Goal: Task Accomplishment & Management: Manage account settings

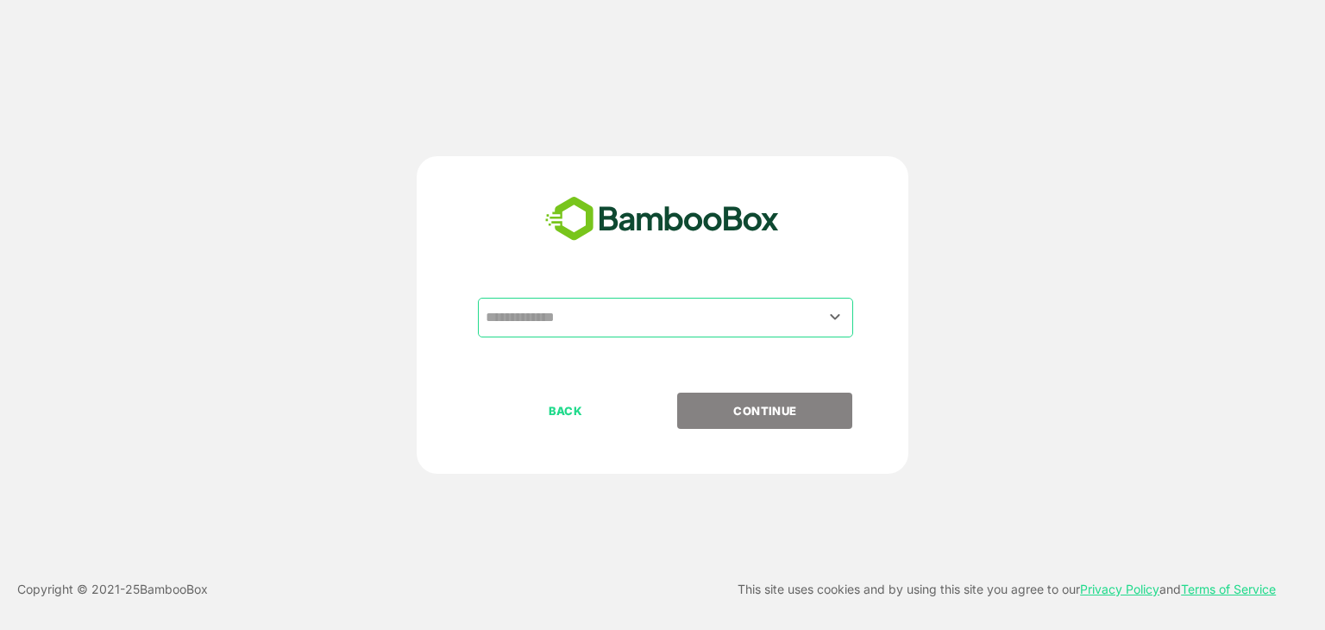
click at [661, 313] on input "text" at bounding box center [665, 317] width 368 height 33
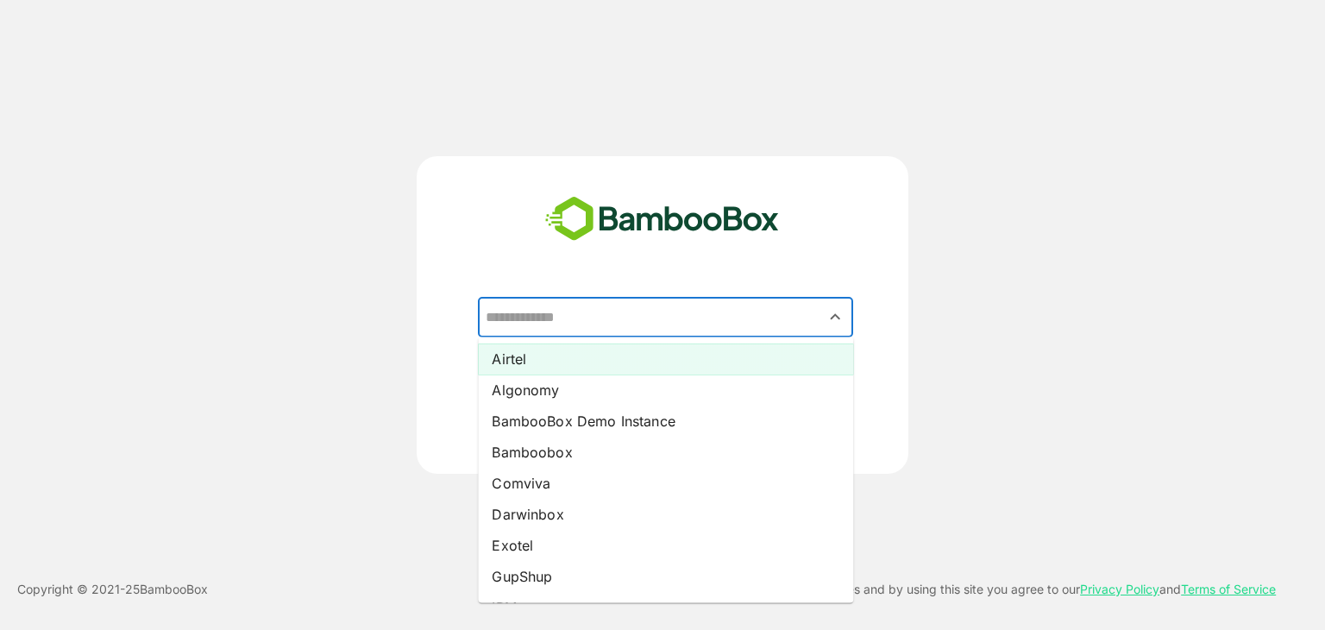
click at [553, 360] on li "Airtel" at bounding box center [665, 358] width 375 height 31
type input "******"
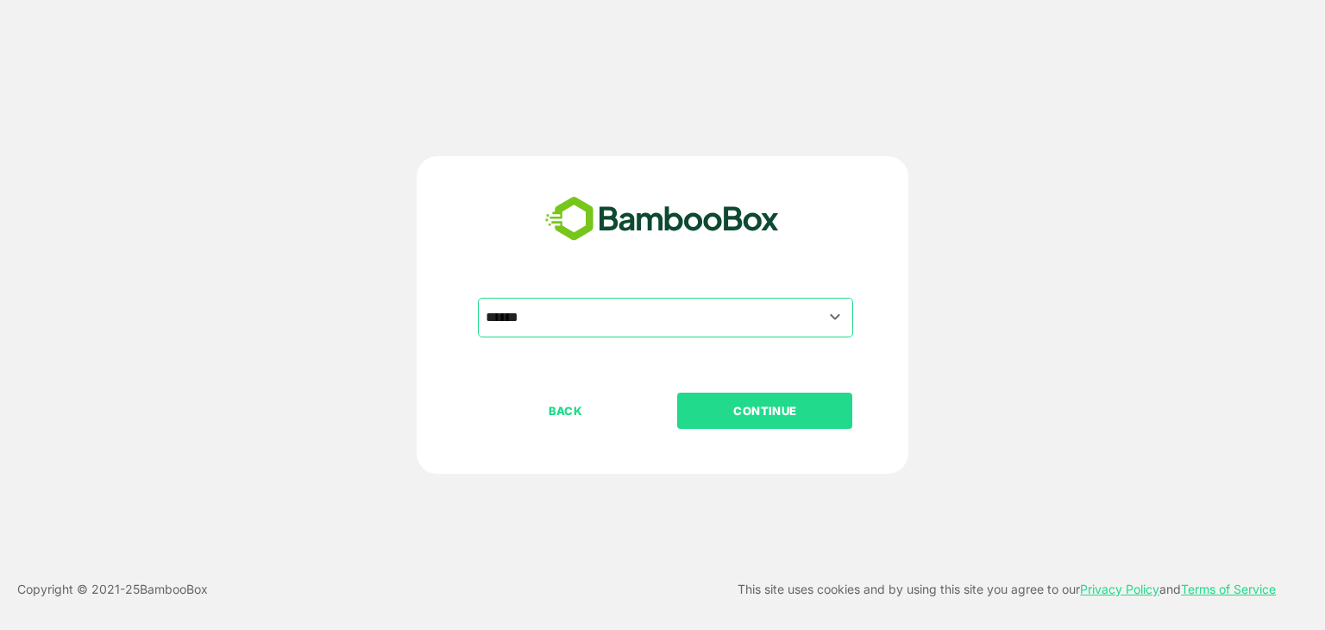
click at [755, 399] on button "CONTINUE" at bounding box center [764, 411] width 175 height 36
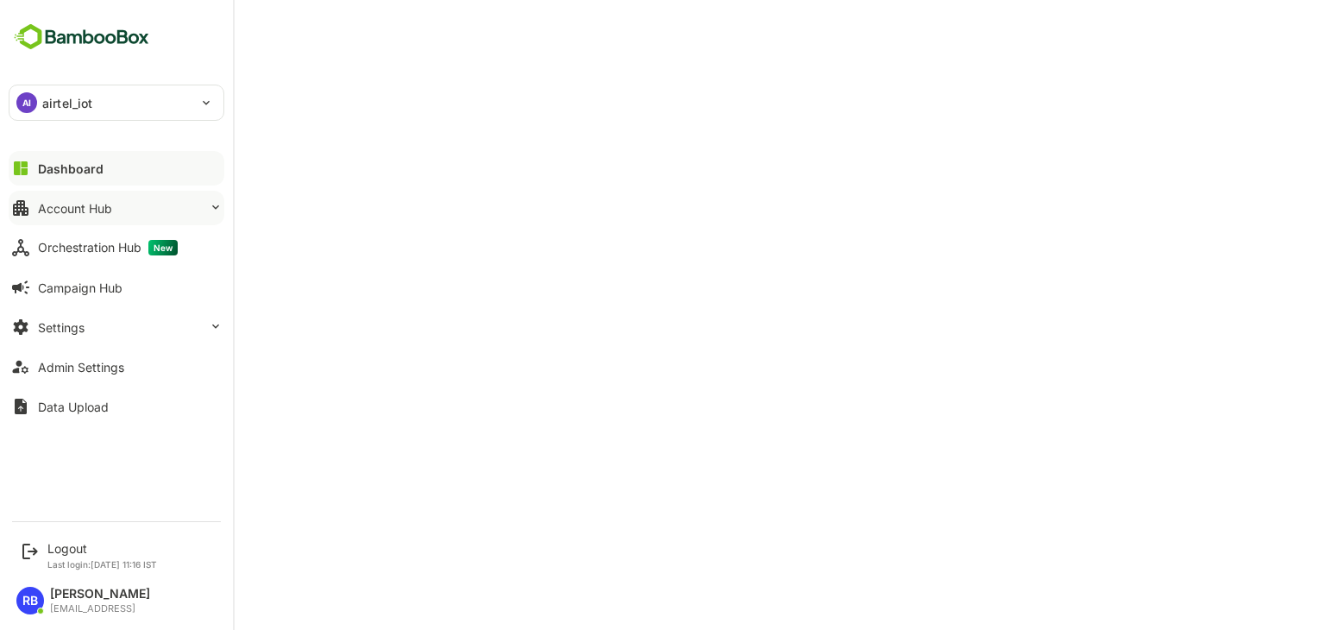
click at [148, 210] on button "Account Hub" at bounding box center [117, 208] width 216 height 35
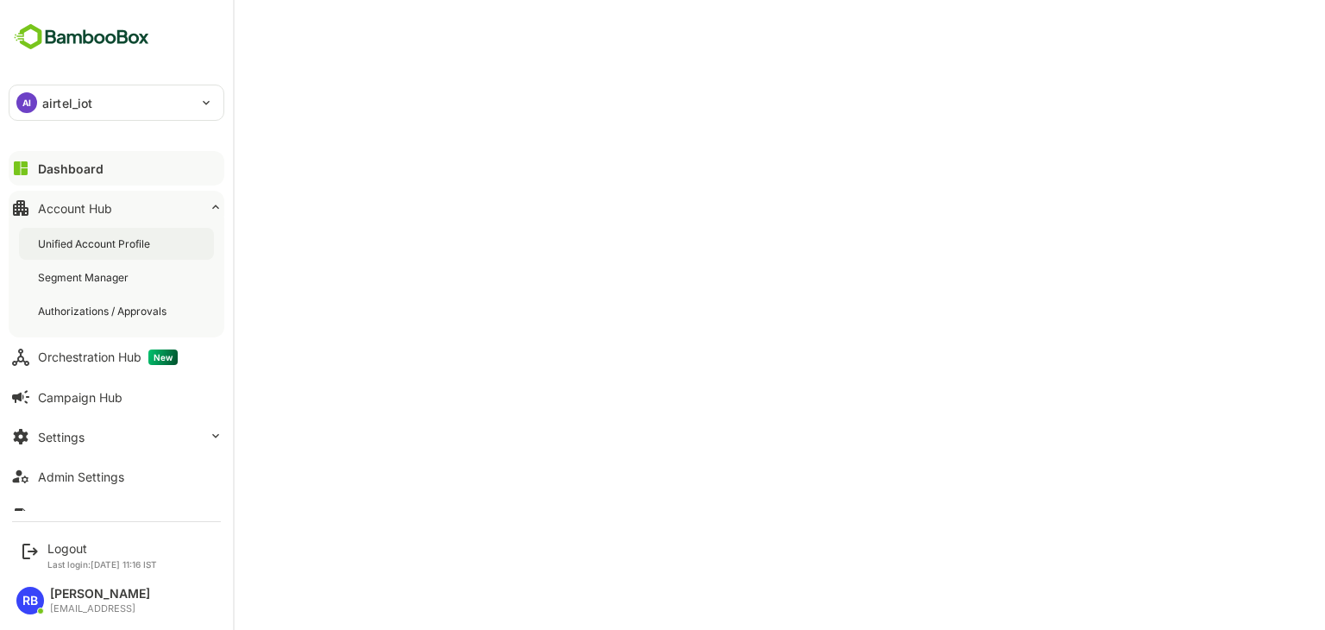
click at [136, 248] on div "Unified Account Profile" at bounding box center [96, 243] width 116 height 15
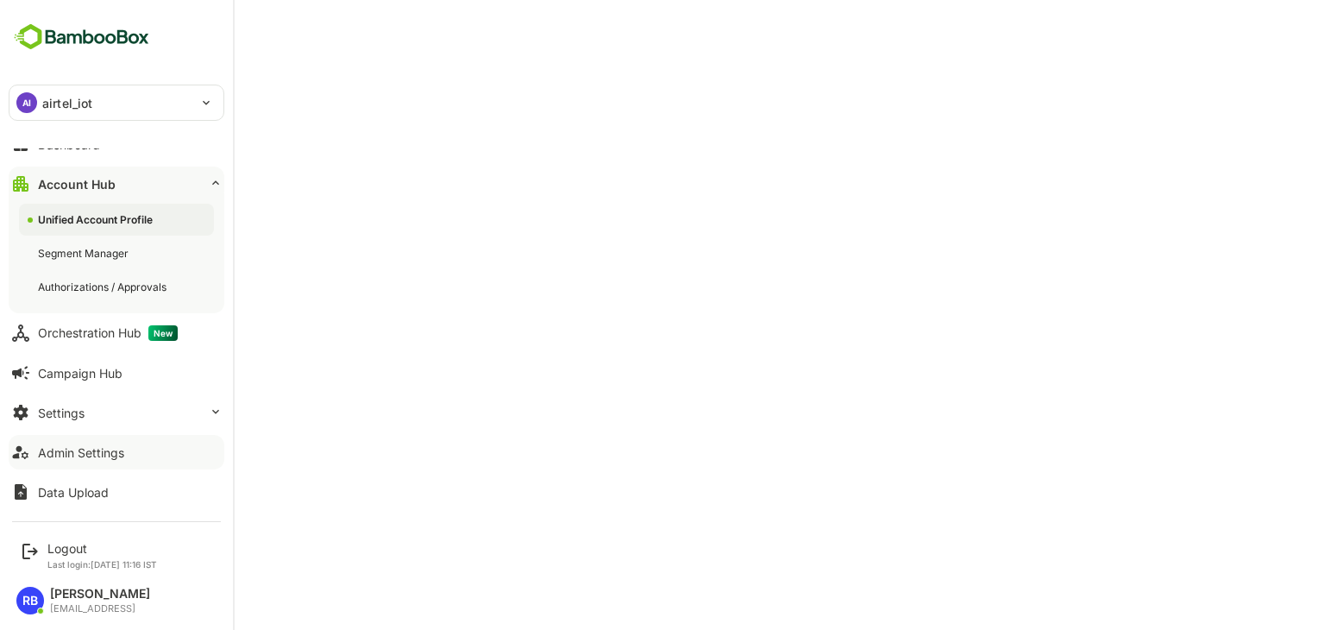
click at [68, 449] on div "Admin Settings" at bounding box center [81, 452] width 86 height 15
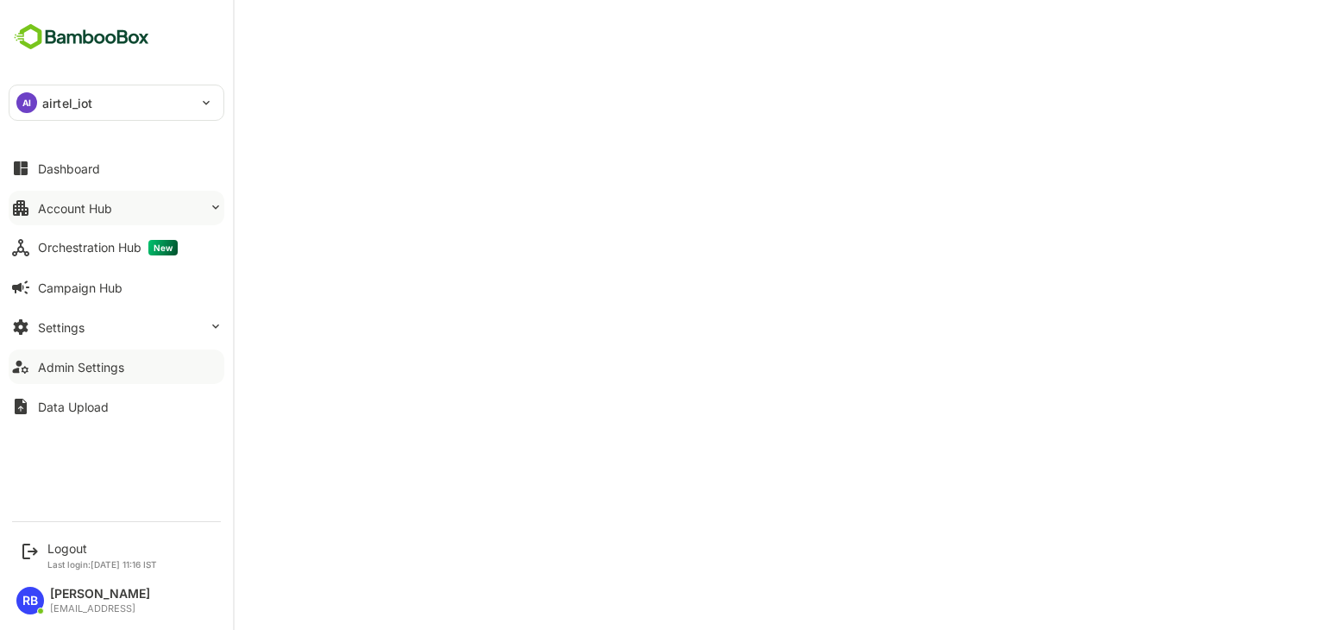
click at [94, 201] on div "Account Hub" at bounding box center [75, 208] width 74 height 15
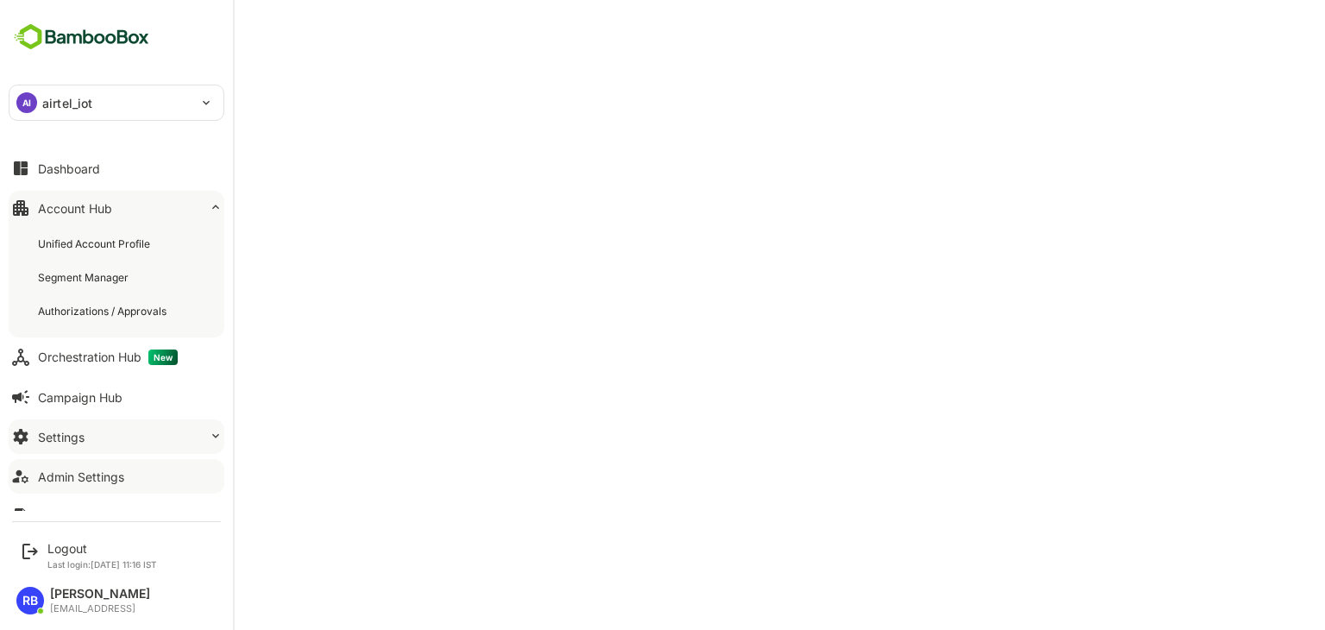
click at [89, 440] on button "Settings" at bounding box center [117, 436] width 216 height 35
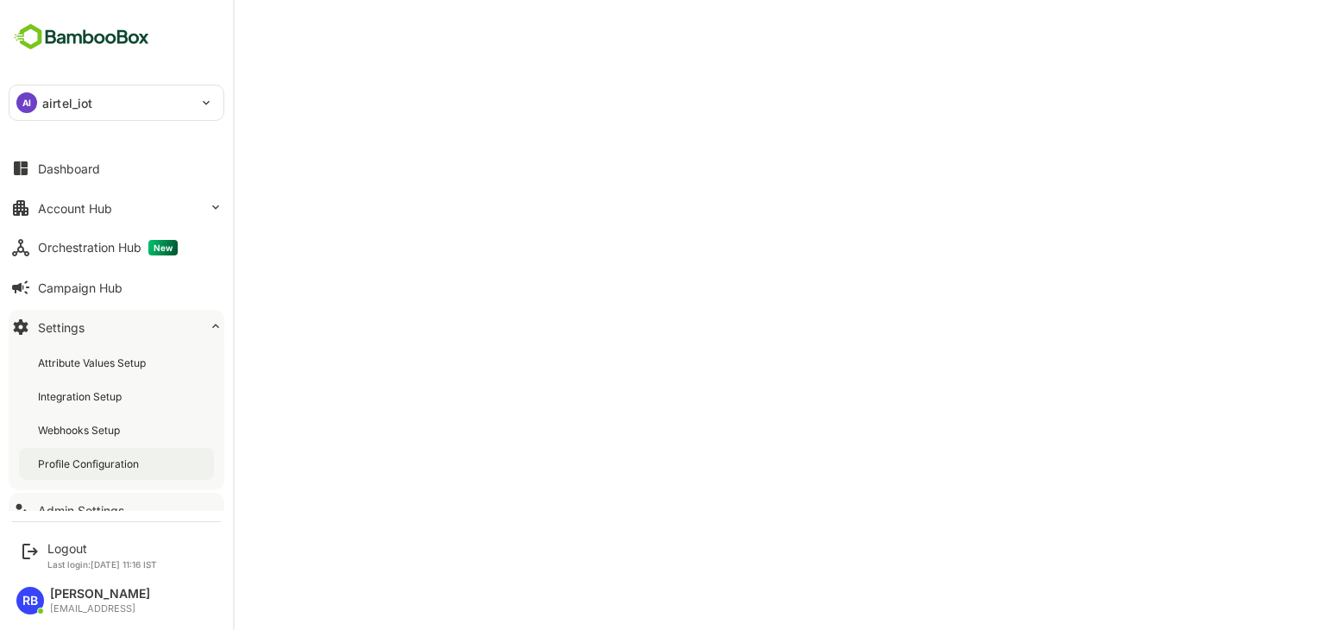
click at [97, 470] on div "Profile Configuration" at bounding box center [116, 464] width 195 height 32
click at [54, 109] on p "airtel_iot" at bounding box center [67, 103] width 50 height 18
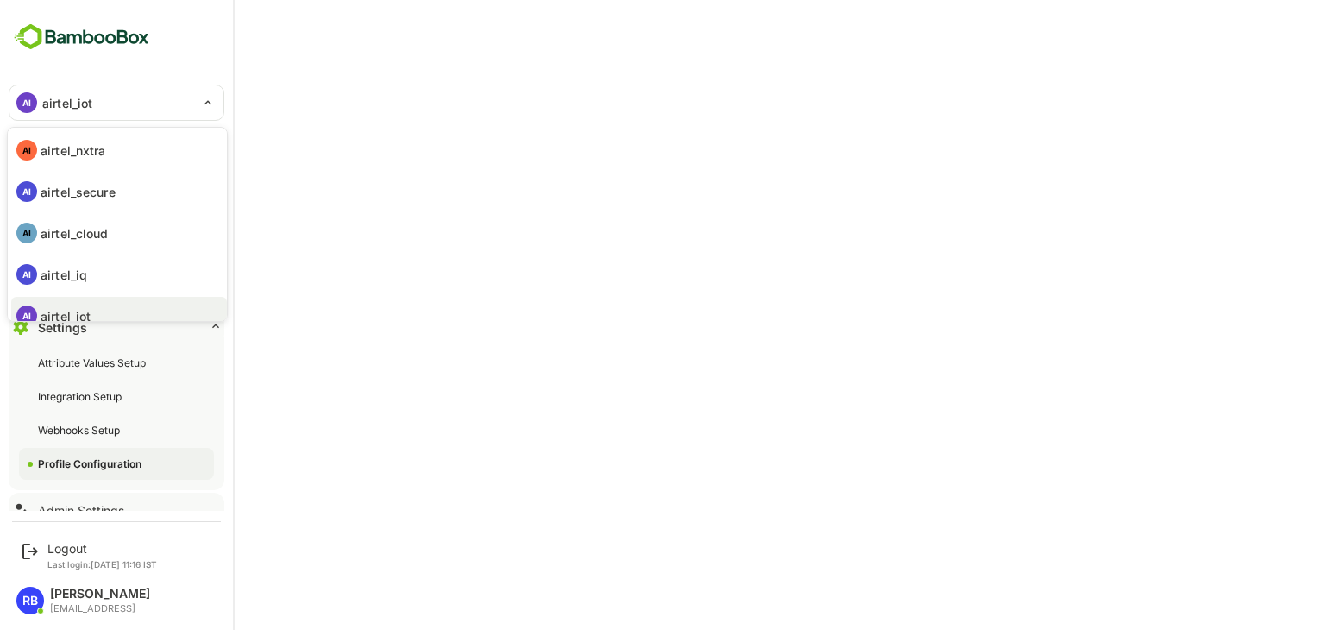
scroll to position [141, 0]
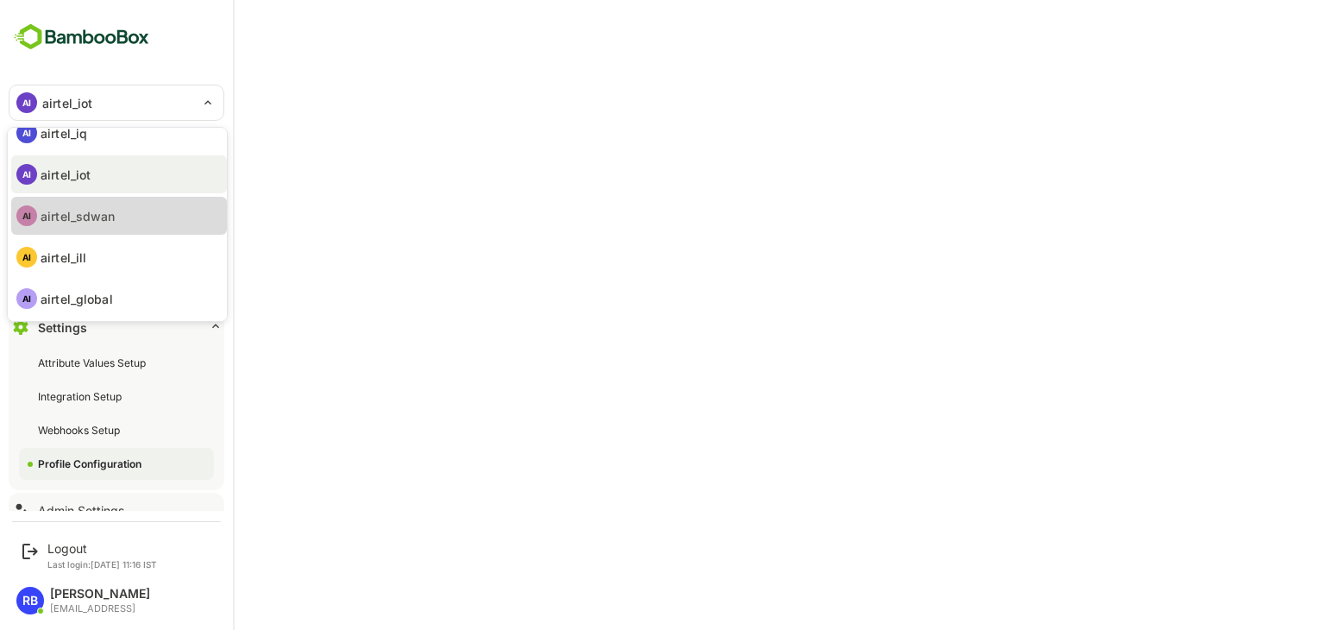
click at [109, 219] on p "airtel_sdwan" at bounding box center [78, 216] width 75 height 18
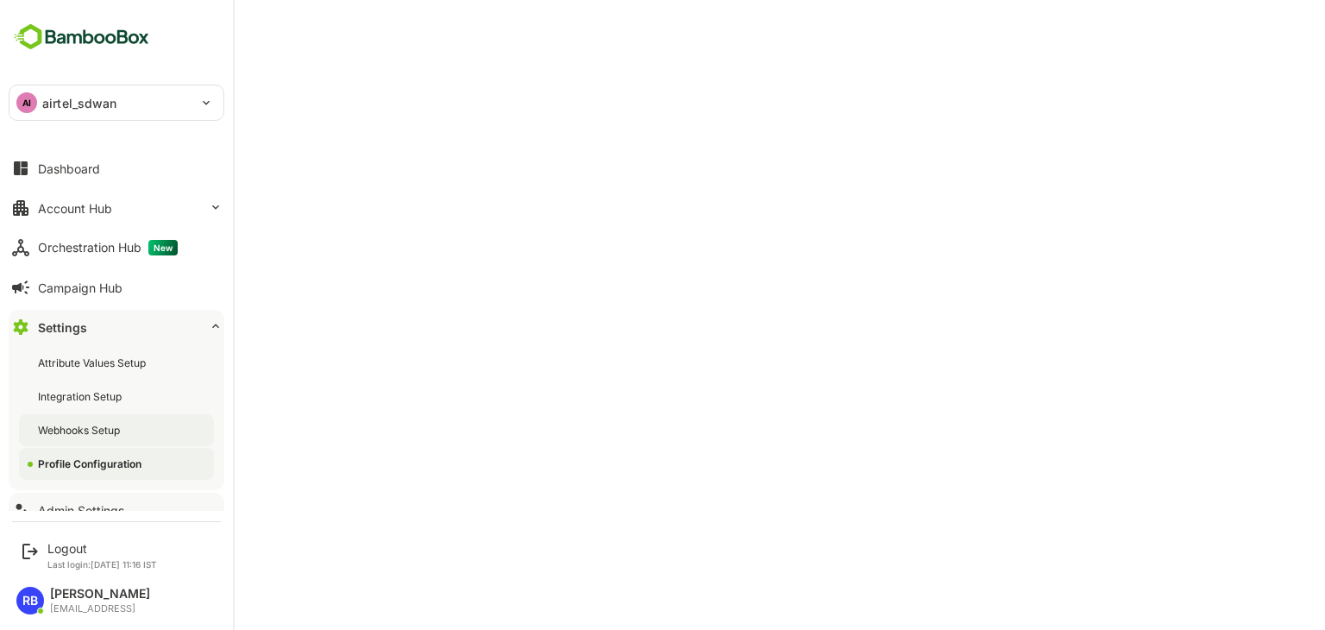
scroll to position [59, 0]
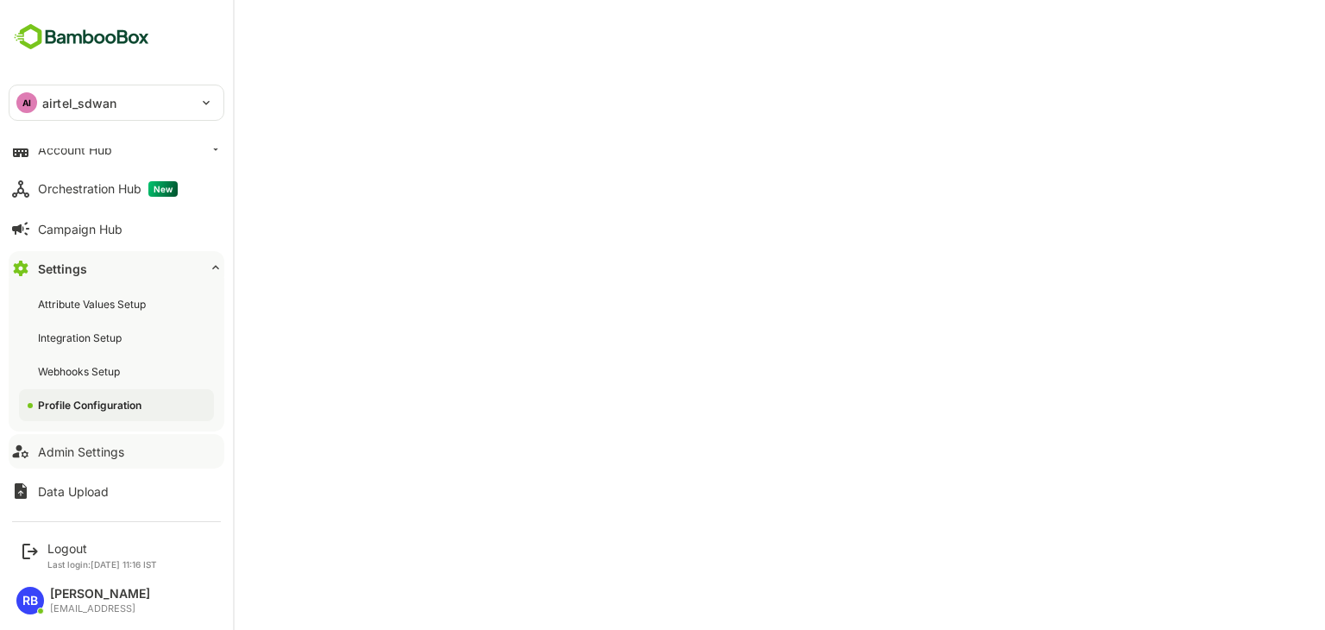
click at [71, 452] on div "Admin Settings" at bounding box center [81, 451] width 86 height 15
